Goal: Task Accomplishment & Management: Manage account settings

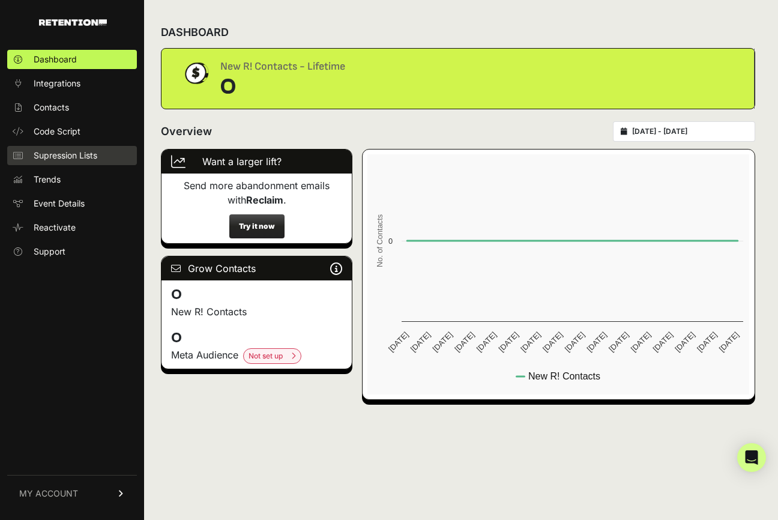
click at [71, 152] on span "Supression Lists" at bounding box center [66, 155] width 64 height 12
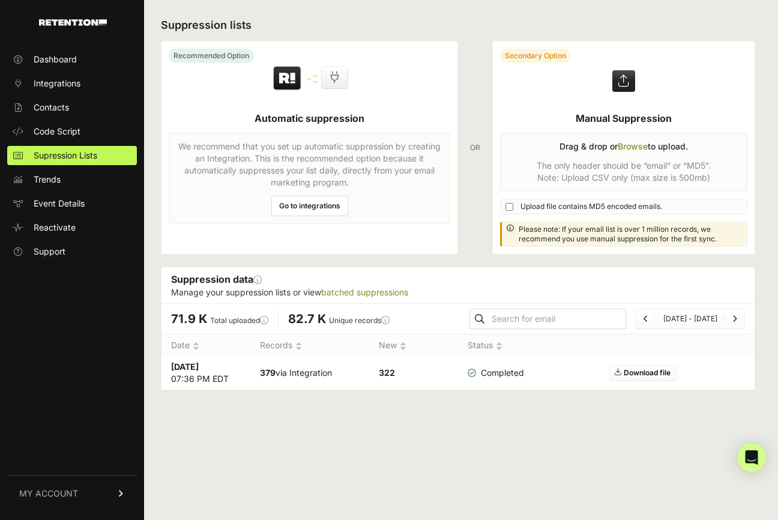
click at [224, 276] on div "Suppression data This section will show you information for any manually upload…" at bounding box center [457, 285] width 593 height 36
click at [71, 122] on link "Code Script" at bounding box center [72, 131] width 130 height 19
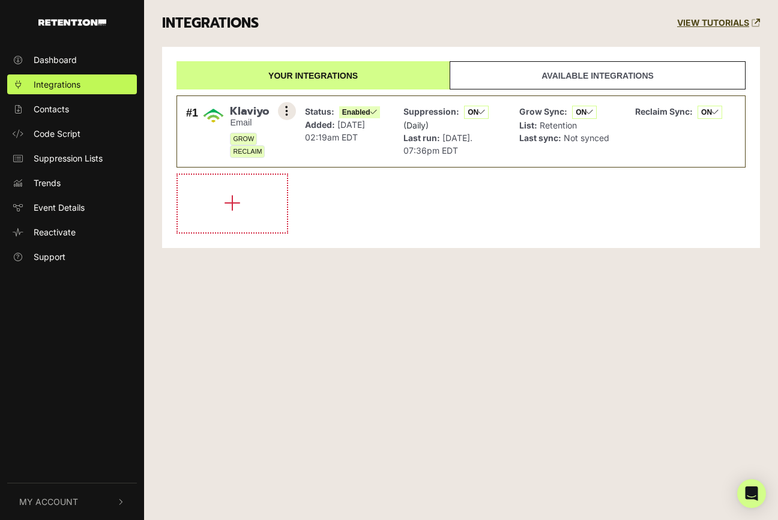
click at [288, 107] on button at bounding box center [287, 111] width 18 height 18
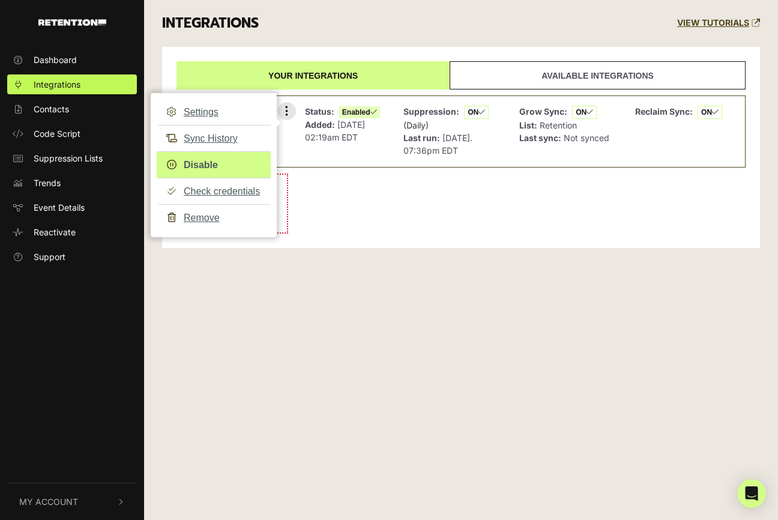
click at [239, 163] on link "Disable" at bounding box center [214, 164] width 114 height 27
